Goal: Communication & Community: Participate in discussion

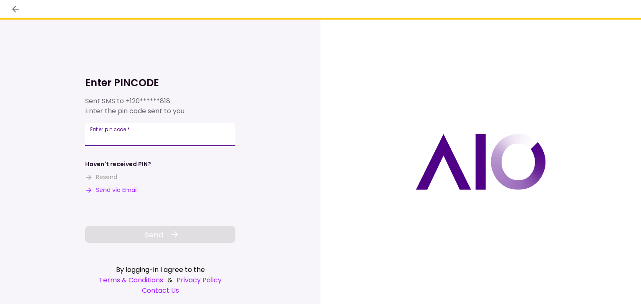
click at [119, 135] on div "Enter pin code   *" at bounding box center [160, 134] width 150 height 23
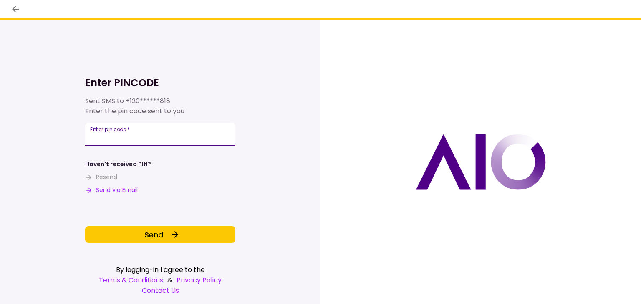
type input "******"
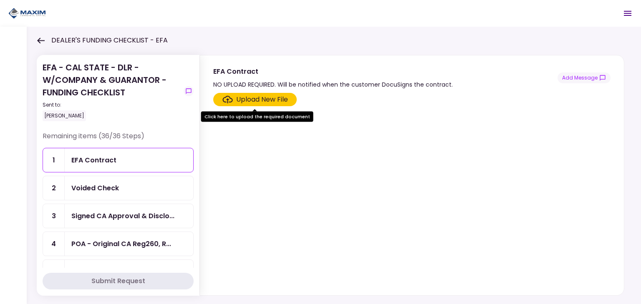
click at [626, 14] on icon "Open menu" at bounding box center [627, 13] width 10 height 10
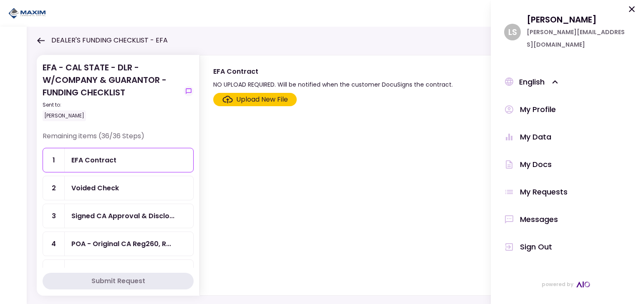
click at [541, 214] on div "Messages" at bounding box center [539, 220] width 38 height 13
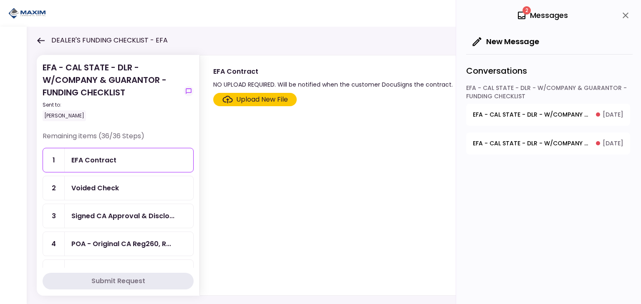
click at [573, 205] on div "2 Messages New Message Conversations EFA - CAL STATE - DLR - W/COMPANY & GUARAN…" at bounding box center [548, 152] width 185 height 304
click at [529, 115] on span "EFA - CAL STATE - DLR - W/COMPANY & GUARANTOR - FUNDING CHECKLIST - Debtor CDL …" at bounding box center [530, 115] width 117 height 9
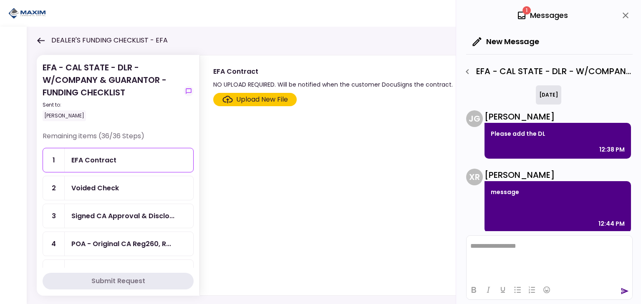
scroll to position [5, 0]
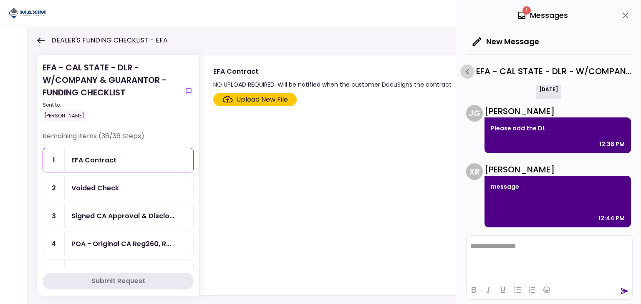
click at [468, 70] on icon "button" at bounding box center [467, 72] width 10 height 10
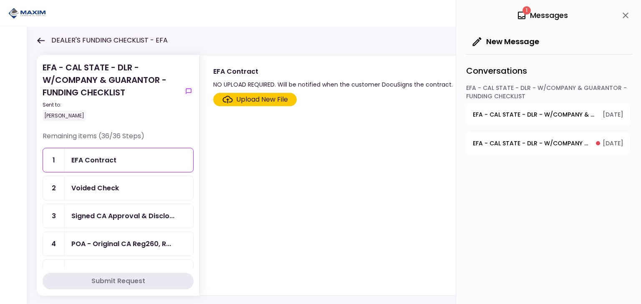
drag, startPoint x: 252, startPoint y: 137, endPoint x: 256, endPoint y: 129, distance: 9.1
click at [252, 137] on section "Upload New File" at bounding box center [411, 192] width 397 height 199
